Goal: Information Seeking & Learning: Learn about a topic

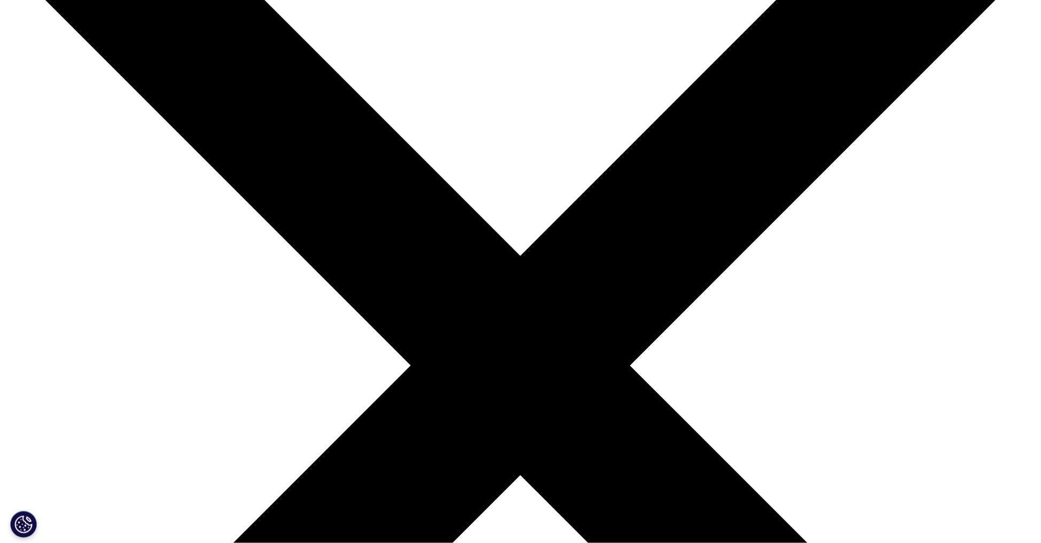
scroll to position [167, 0]
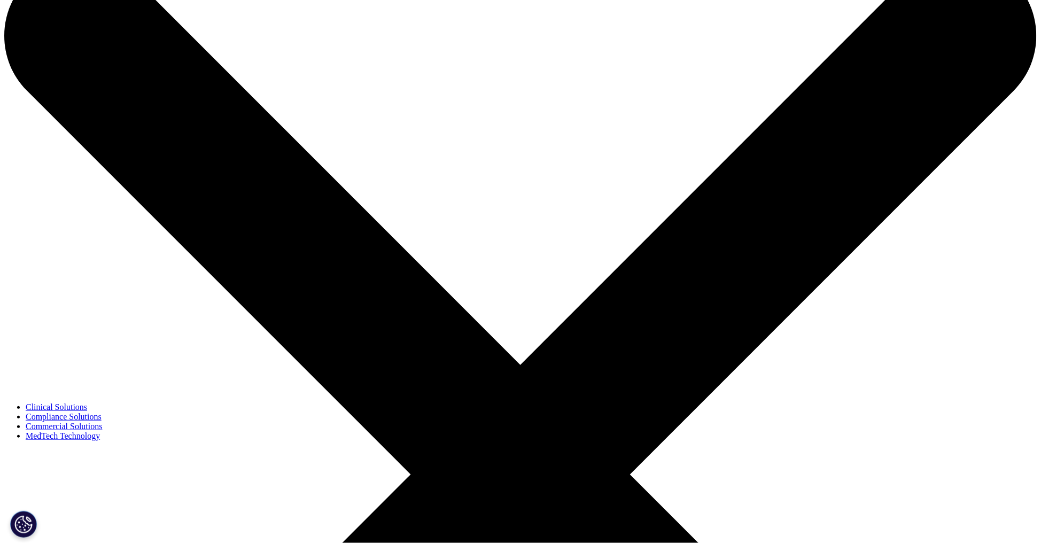
scroll to position [0, 0]
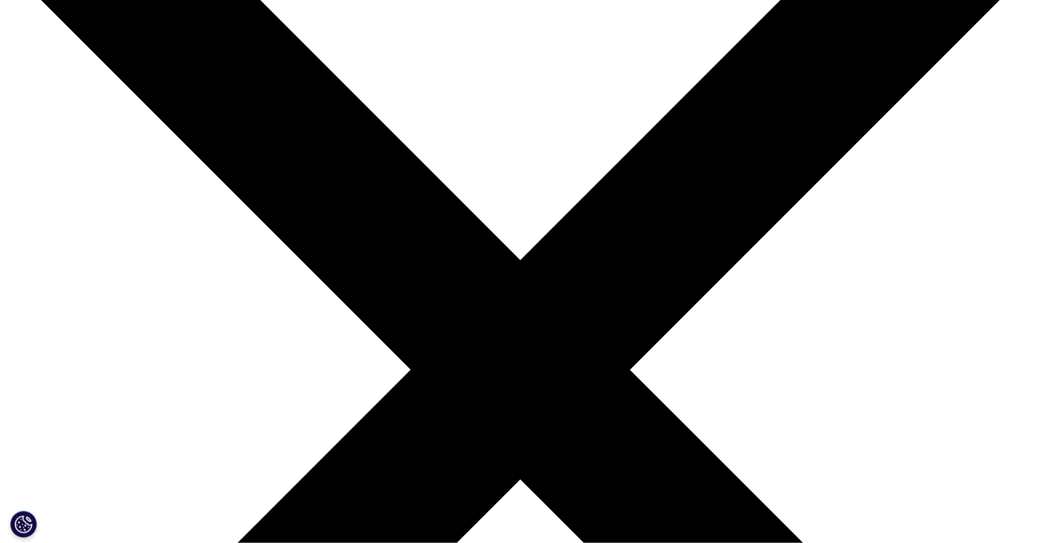
scroll to position [227, 0]
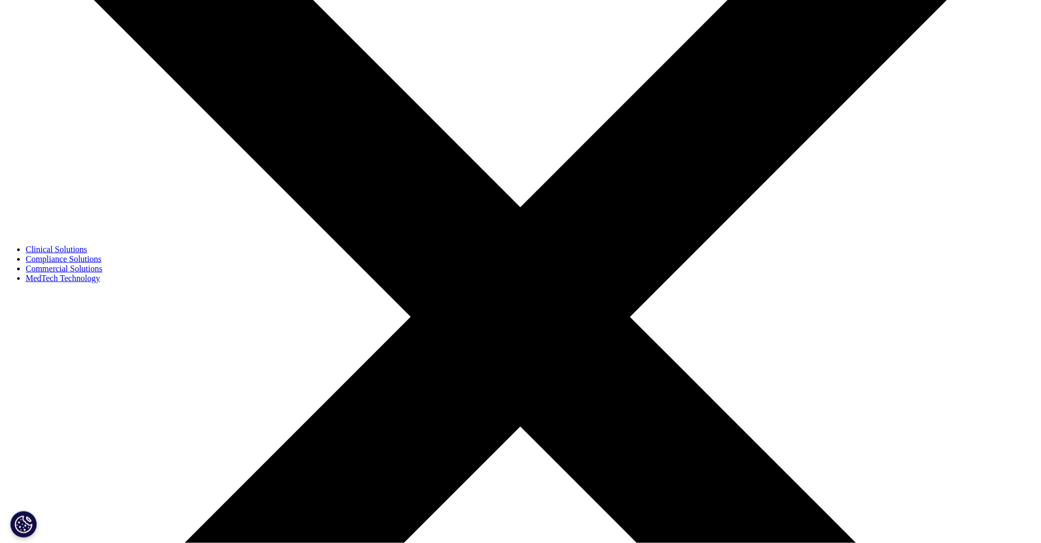
scroll to position [174, 0]
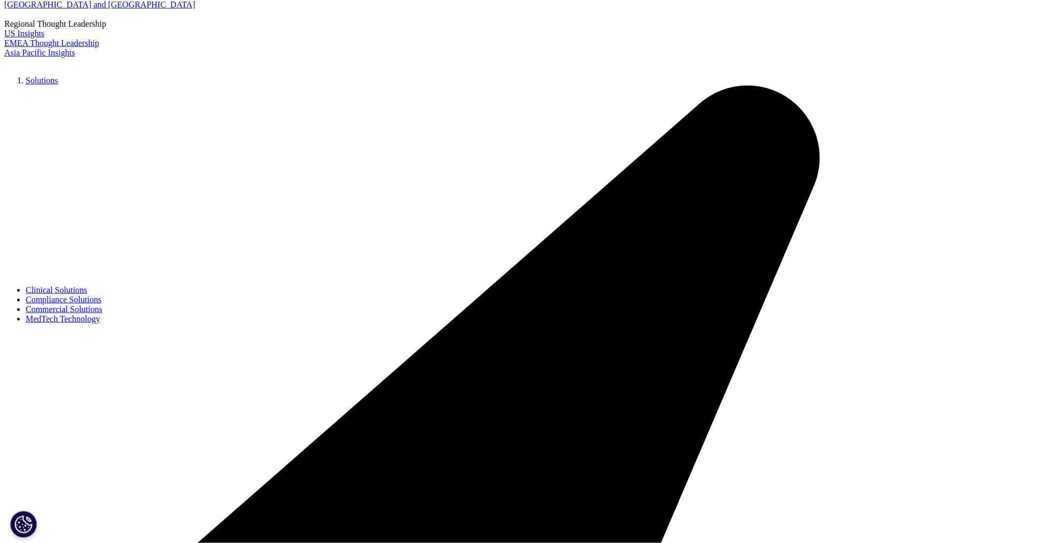
click at [103, 314] on link "Commercial Solutions" at bounding box center [64, 309] width 77 height 9
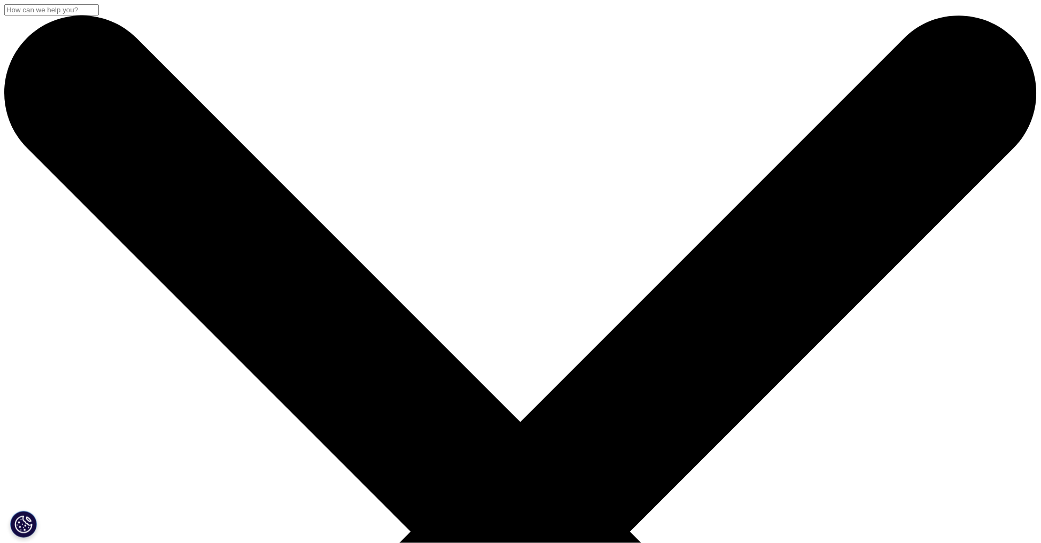
click at [683, 19] on span "Choose a Region" at bounding box center [686, 20] width 59 height 9
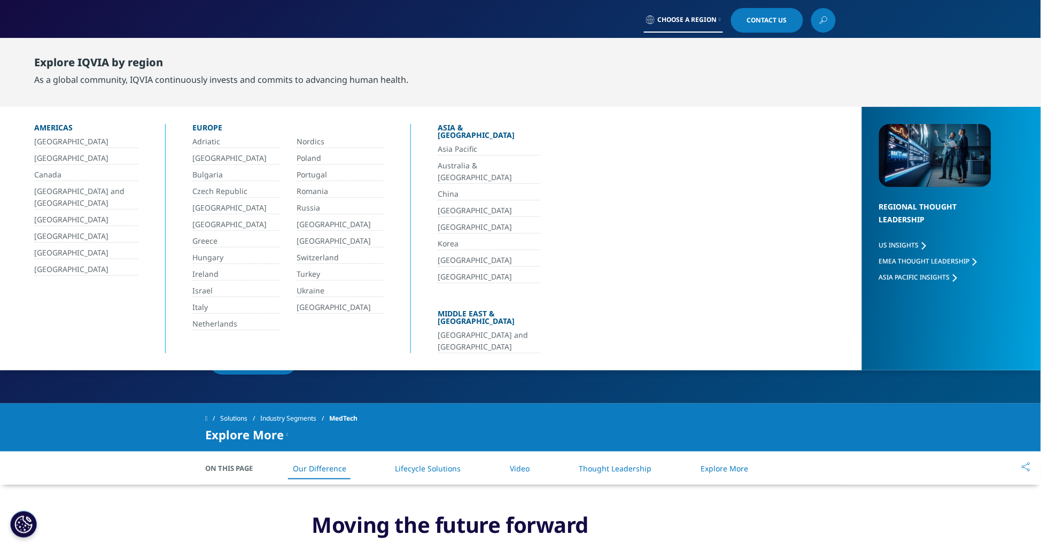
click at [247, 157] on link "[GEOGRAPHIC_DATA]" at bounding box center [235, 158] width 87 height 12
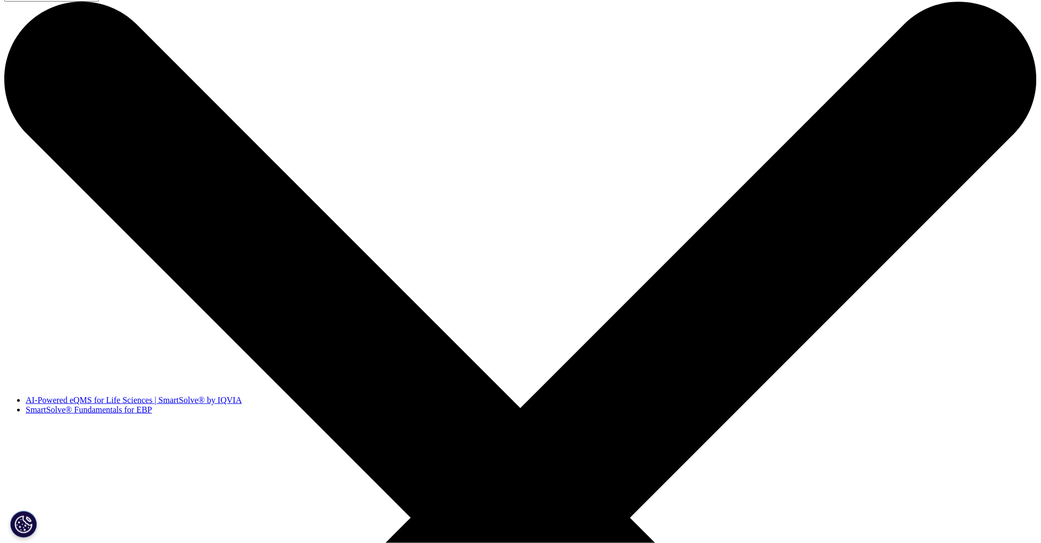
scroll to position [14, 0]
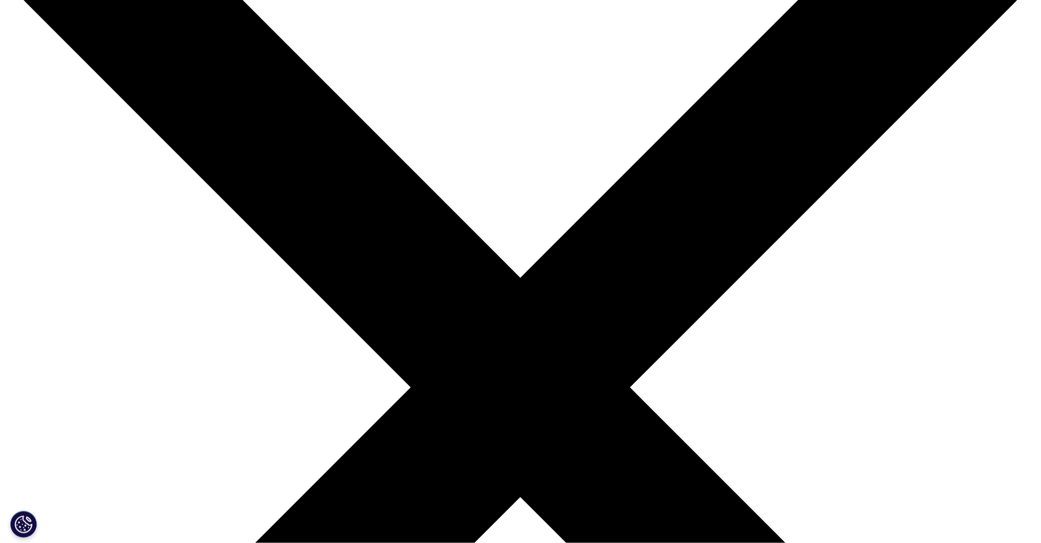
scroll to position [196, 0]
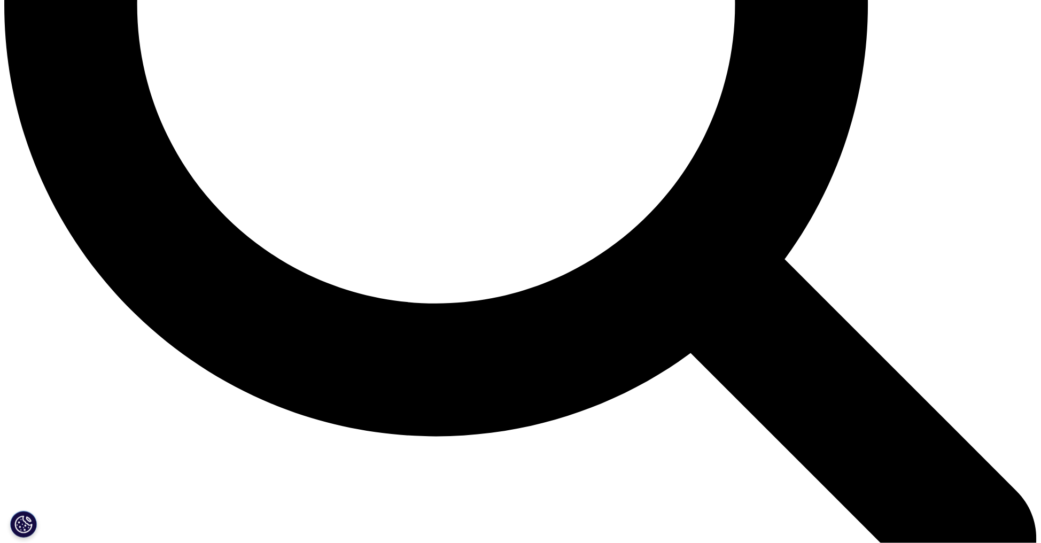
scroll to position [1578, 0]
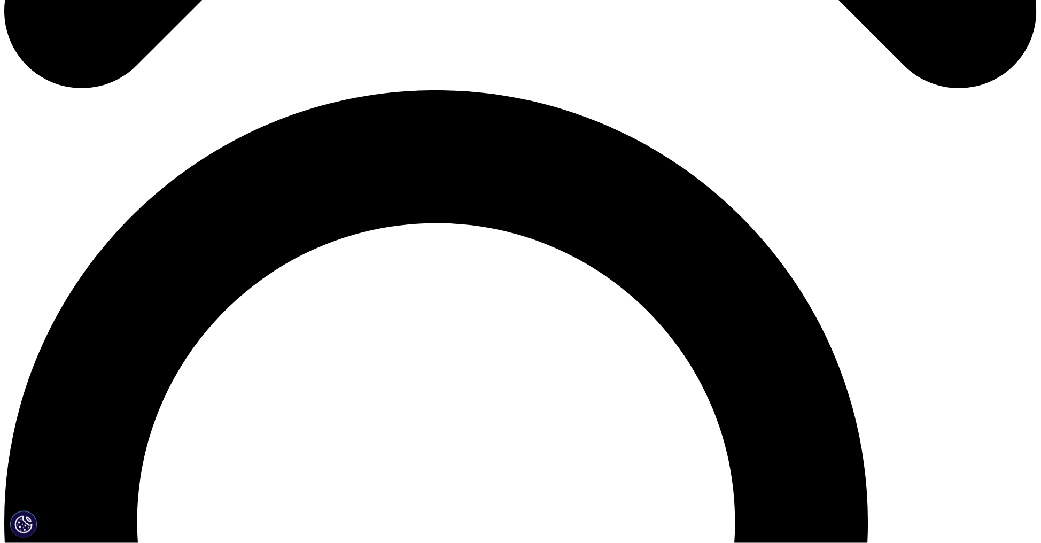
scroll to position [1296, 0]
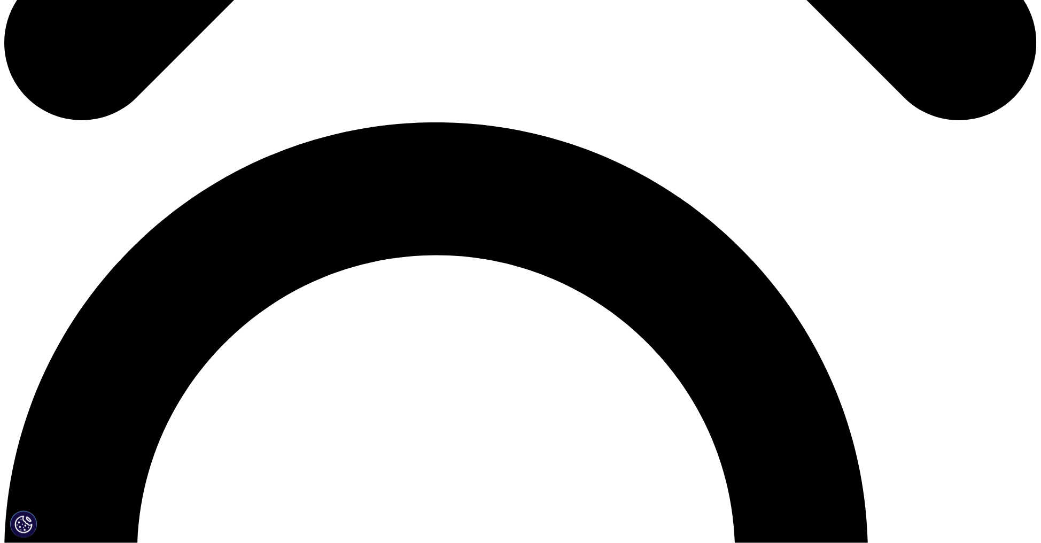
scroll to position [1253, 0]
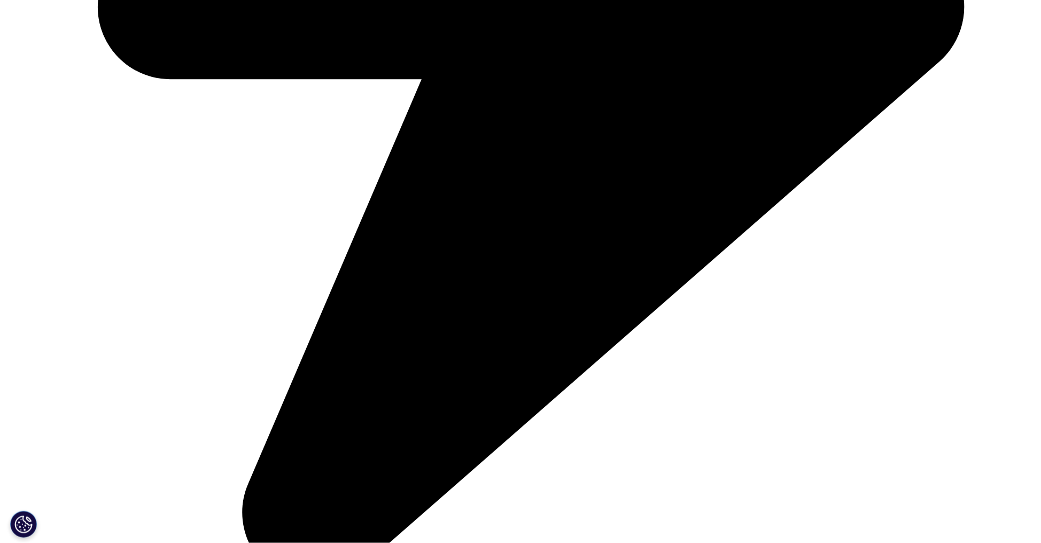
scroll to position [2499, 0]
